Goal: Task Accomplishment & Management: Manage account settings

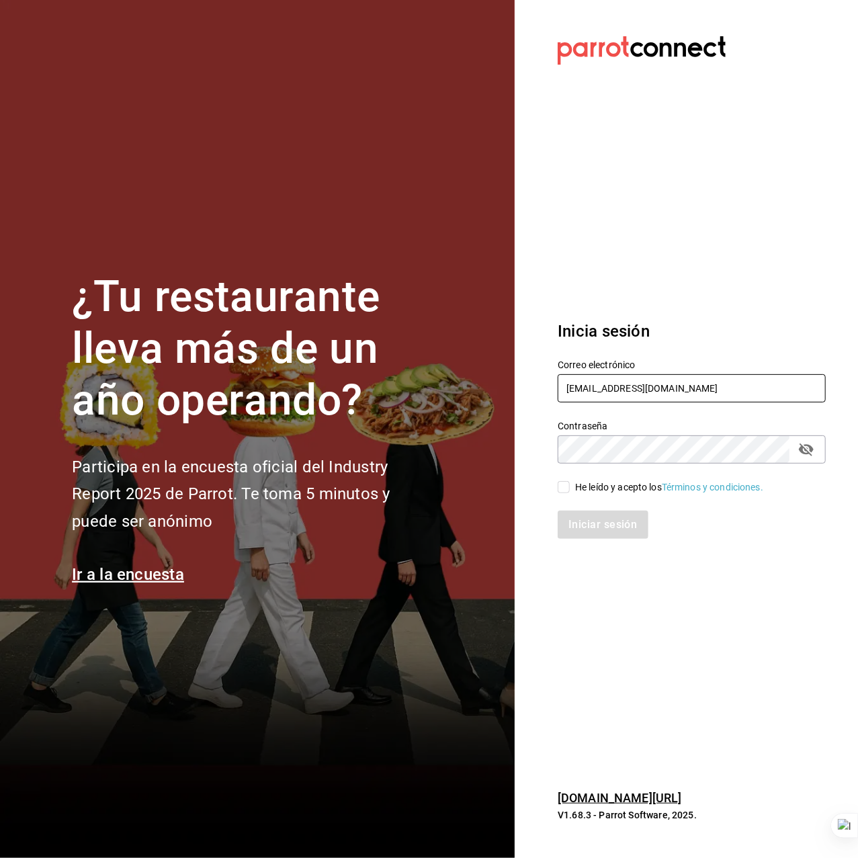
click at [654, 390] on input "piaceredivino@mty.com" at bounding box center [692, 388] width 268 height 28
click at [653, 390] on input "piaceredivino@mty.com" at bounding box center [692, 388] width 268 height 28
type input "c"
type input "mastapizza@edomex.com"
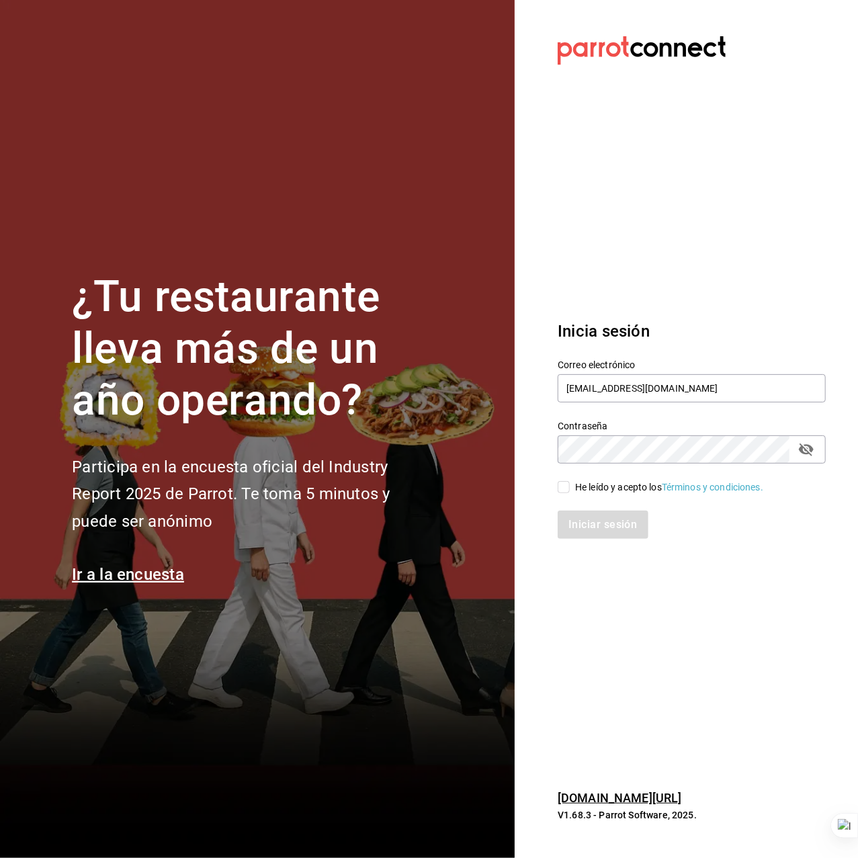
drag, startPoint x: 629, startPoint y: 489, endPoint x: 627, endPoint y: 542, distance: 52.5
click at [628, 493] on div "He leído y acepto los Términos y condiciones." at bounding box center [669, 488] width 188 height 14
click at [570, 493] on input "He leído y acepto los Términos y condiciones." at bounding box center [564, 487] width 12 height 12
checkbox input "true"
click at [627, 542] on div "Inicia sesión Correo electrónico mastapizza@edomex.com Contraseña Contraseña He…" at bounding box center [692, 429] width 268 height 252
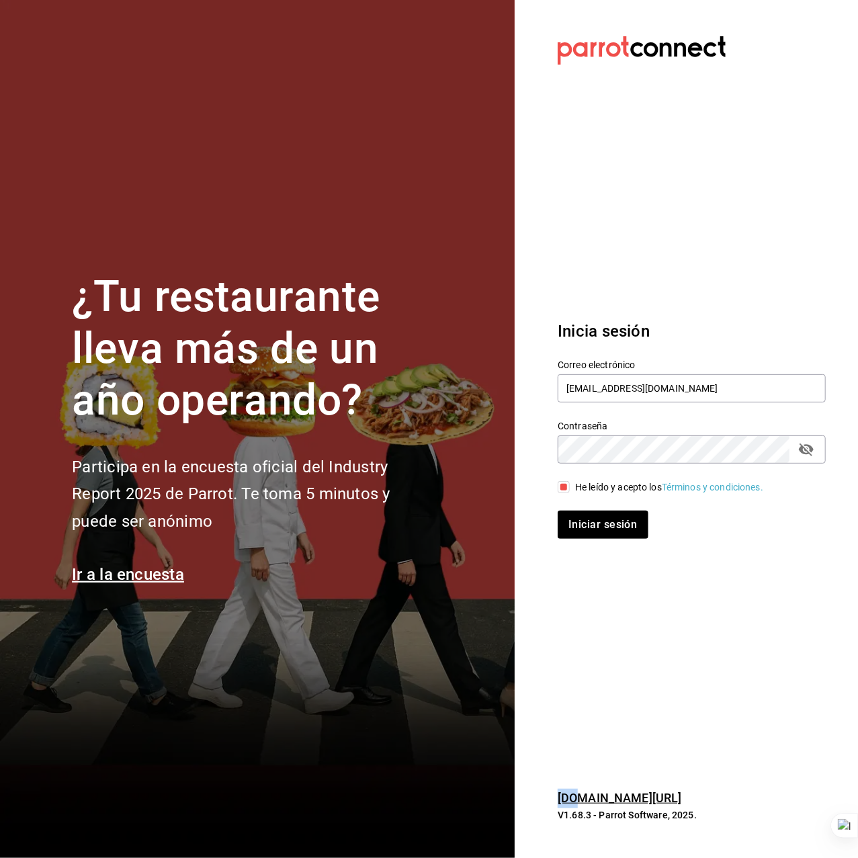
click at [627, 542] on div "Inicia sesión Correo electrónico mastapizza@edomex.com Contraseña Contraseña He…" at bounding box center [692, 429] width 268 height 252
click at [600, 514] on button "Iniciar sesión" at bounding box center [603, 525] width 91 height 28
